Goal: Share content

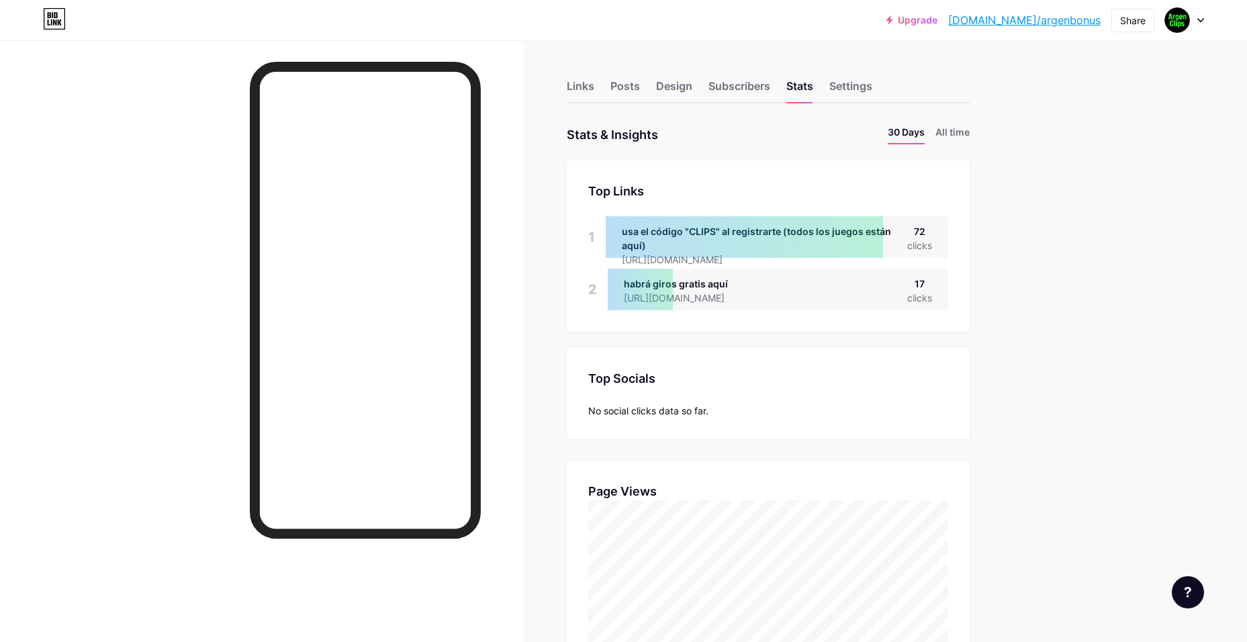
drag, startPoint x: 1004, startPoint y: 521, endPoint x: 997, endPoint y: 418, distance: 102.9
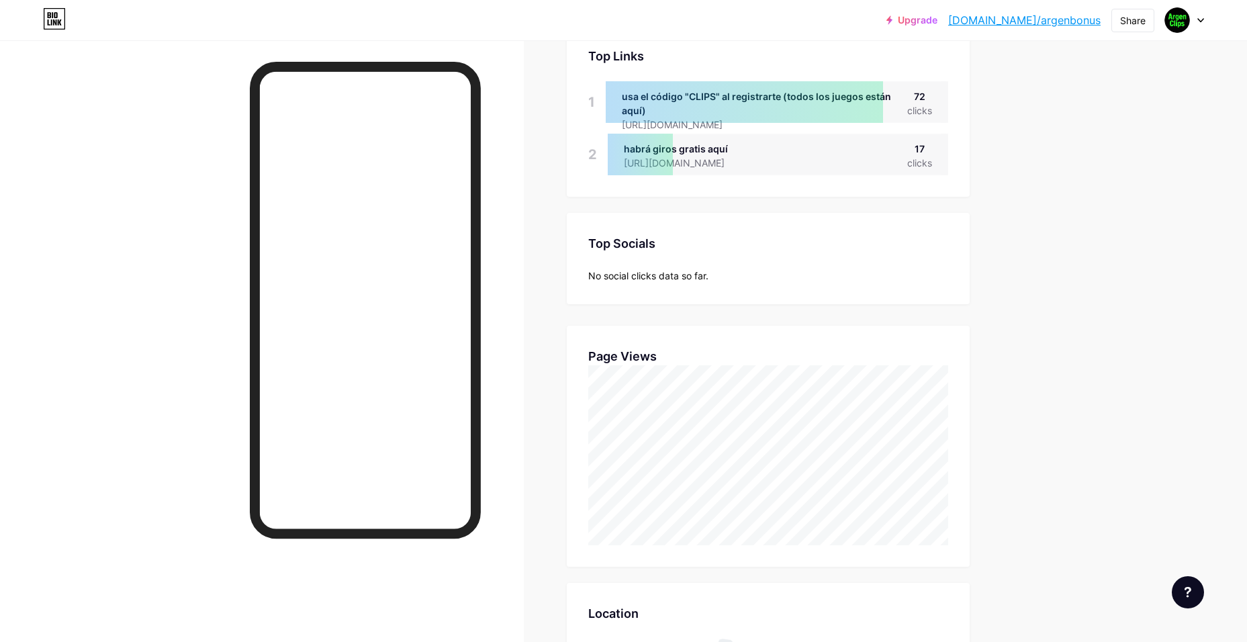
drag, startPoint x: 997, startPoint y: 417, endPoint x: 1006, endPoint y: 495, distance: 78.4
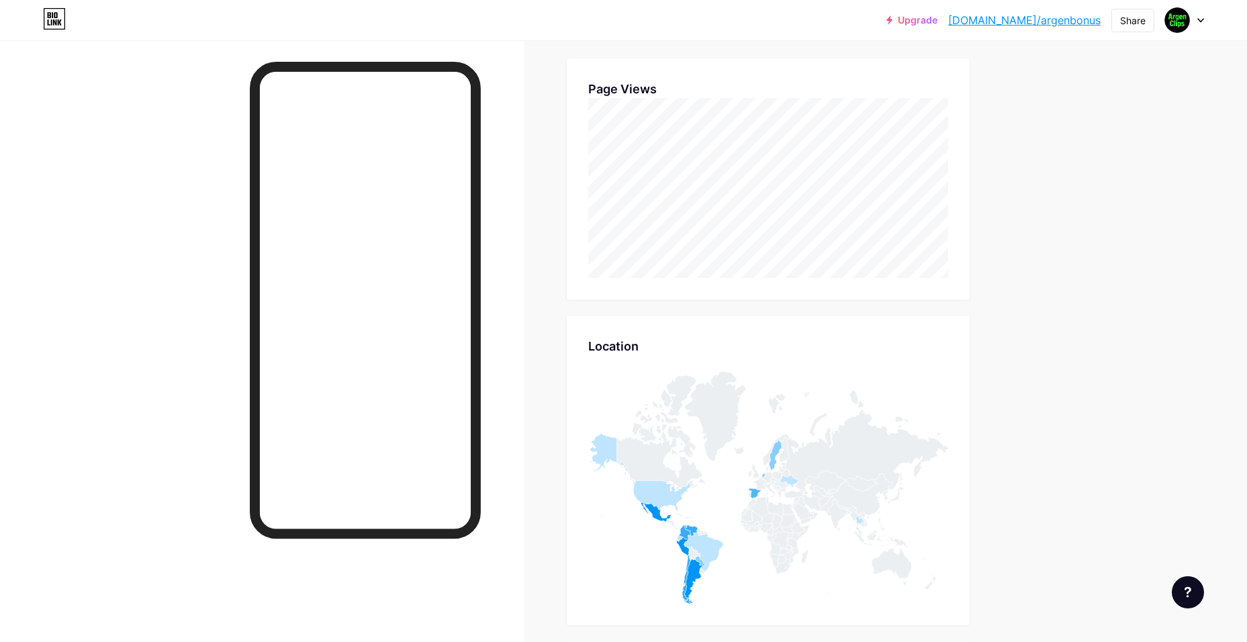
drag, startPoint x: 989, startPoint y: 475, endPoint x: 985, endPoint y: 468, distance: 8.4
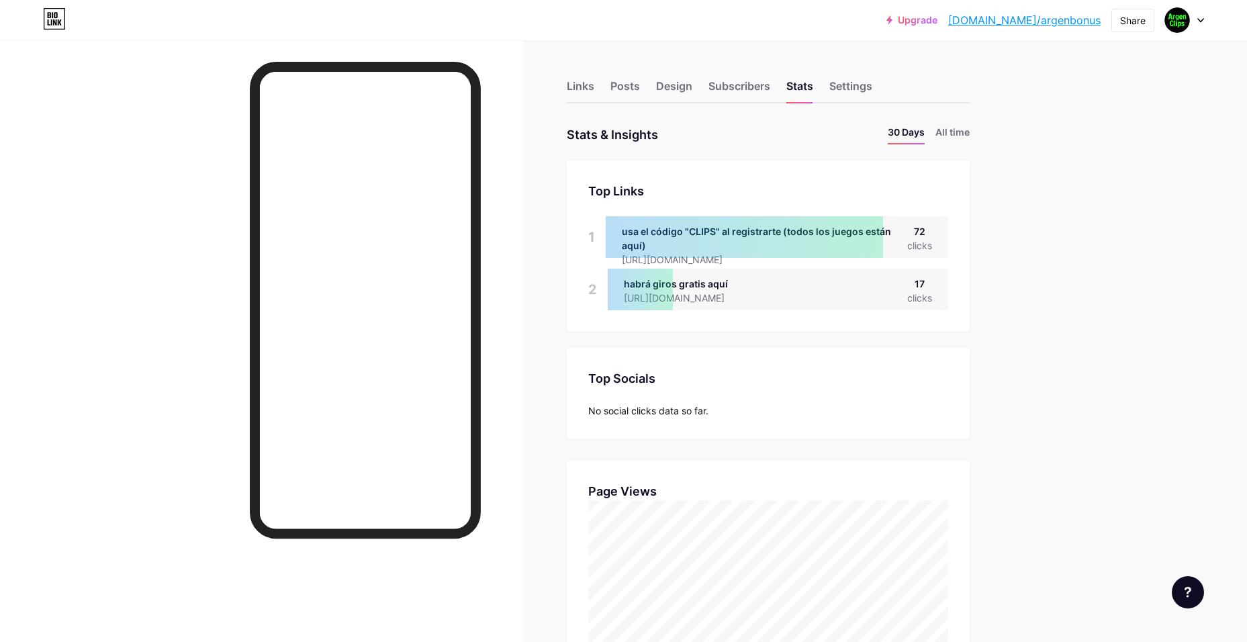
drag, startPoint x: 988, startPoint y: 442, endPoint x: 987, endPoint y: 326, distance: 116.1
drag, startPoint x: 1102, startPoint y: 21, endPoint x: 998, endPoint y: 23, distance: 104.7
click at [998, 23] on div "Upgrade [DOMAIN_NAME]/argenb... [DOMAIN_NAME]/argenbonus Share Switch accounts …" at bounding box center [1045, 20] width 318 height 24
copy link "[DOMAIN_NAME]/argenbonus"
drag, startPoint x: 998, startPoint y: 483, endPoint x: 1031, endPoint y: 331, distance: 155.2
